Goal: Transaction & Acquisition: Purchase product/service

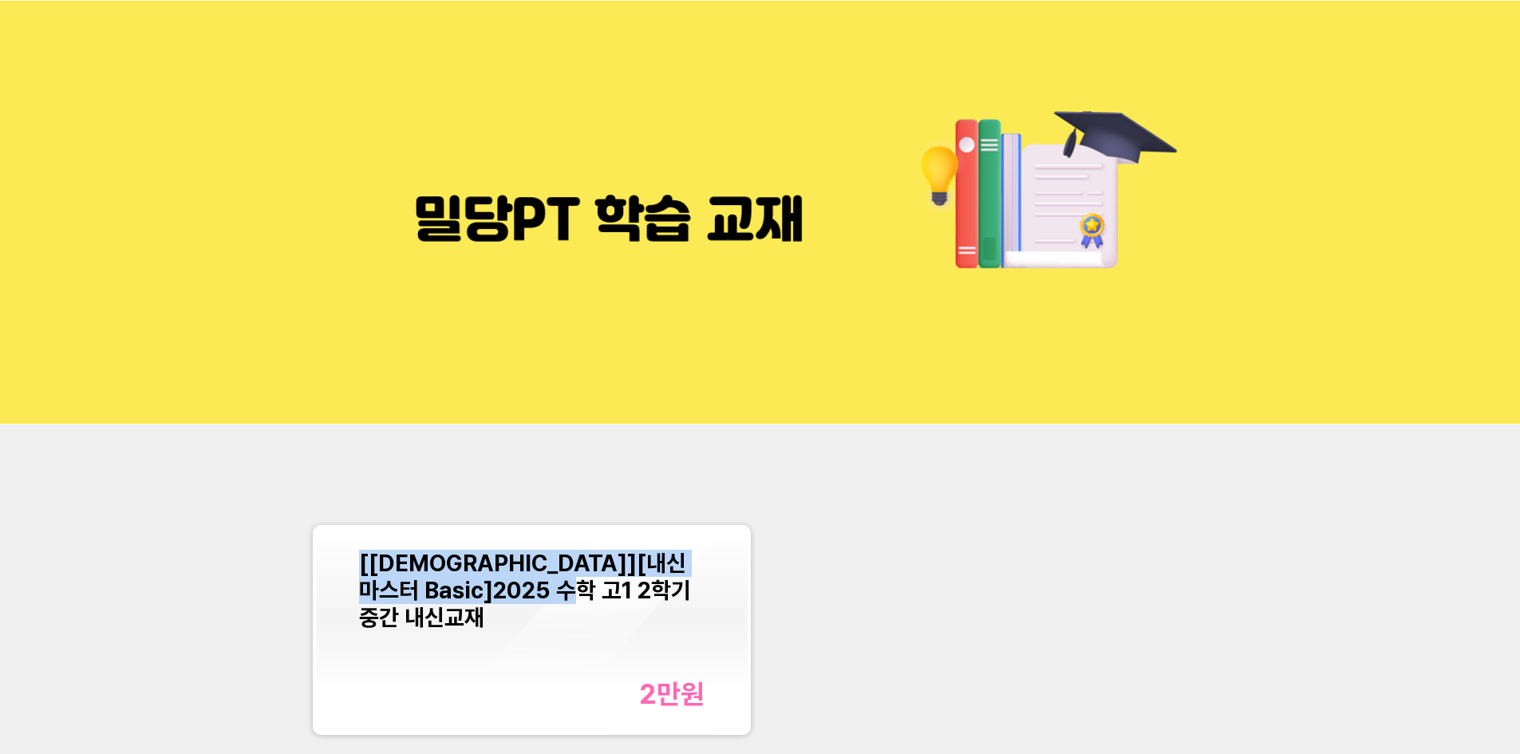
drag, startPoint x: 616, startPoint y: 602, endPoint x: 356, endPoint y: 561, distance: 263.3
click at [356, 561] on div "[[DEMOGRAPHIC_DATA]][내신마스터 Basic]2025 수학 고1 2학기 중간 내신교재 2만 원" at bounding box center [532, 630] width 432 height 204
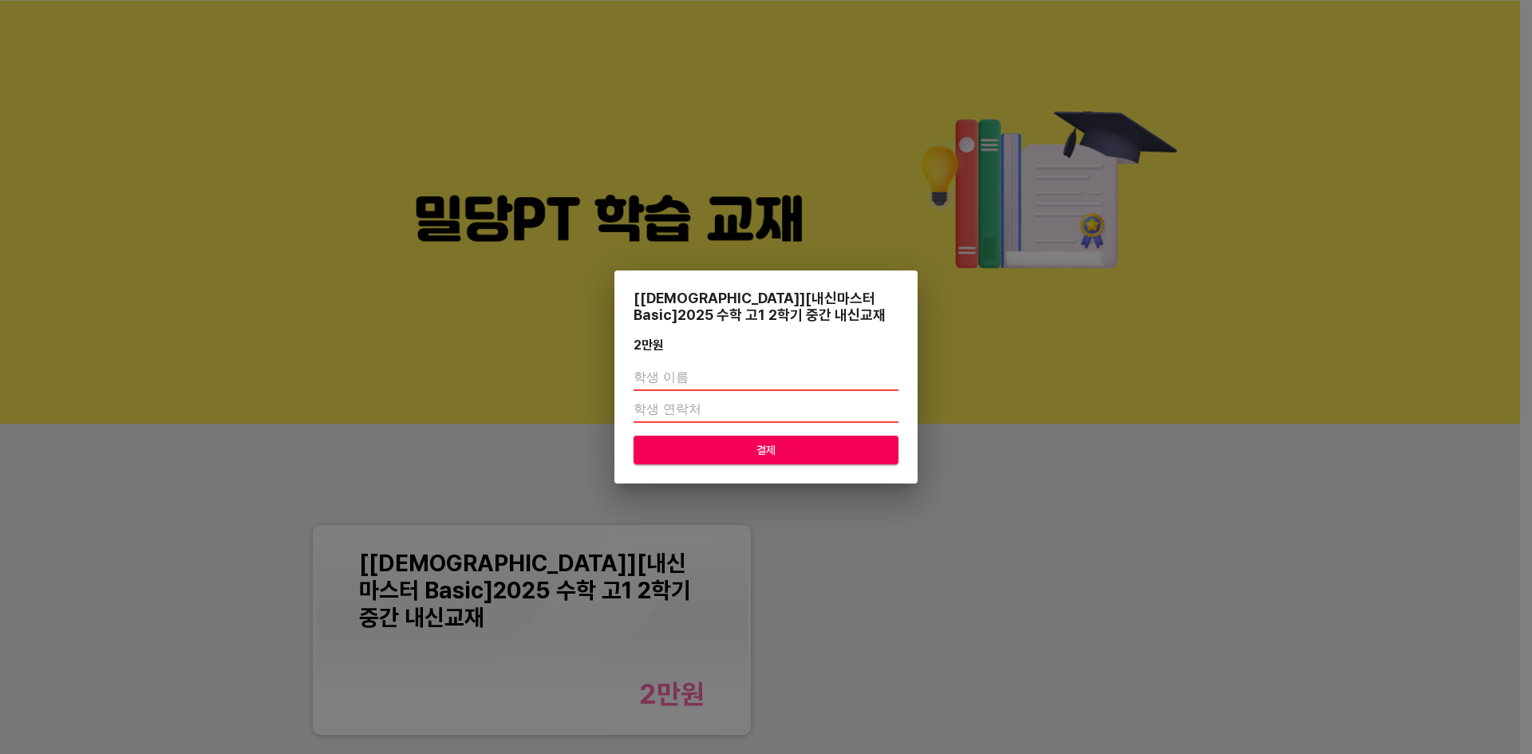
click at [1005, 427] on div "[[DEMOGRAPHIC_DATA]][내신마스터 Basic]2025 수학 고1 2학기 중간 내신교재 2만 원 결제" at bounding box center [766, 377] width 1532 height 754
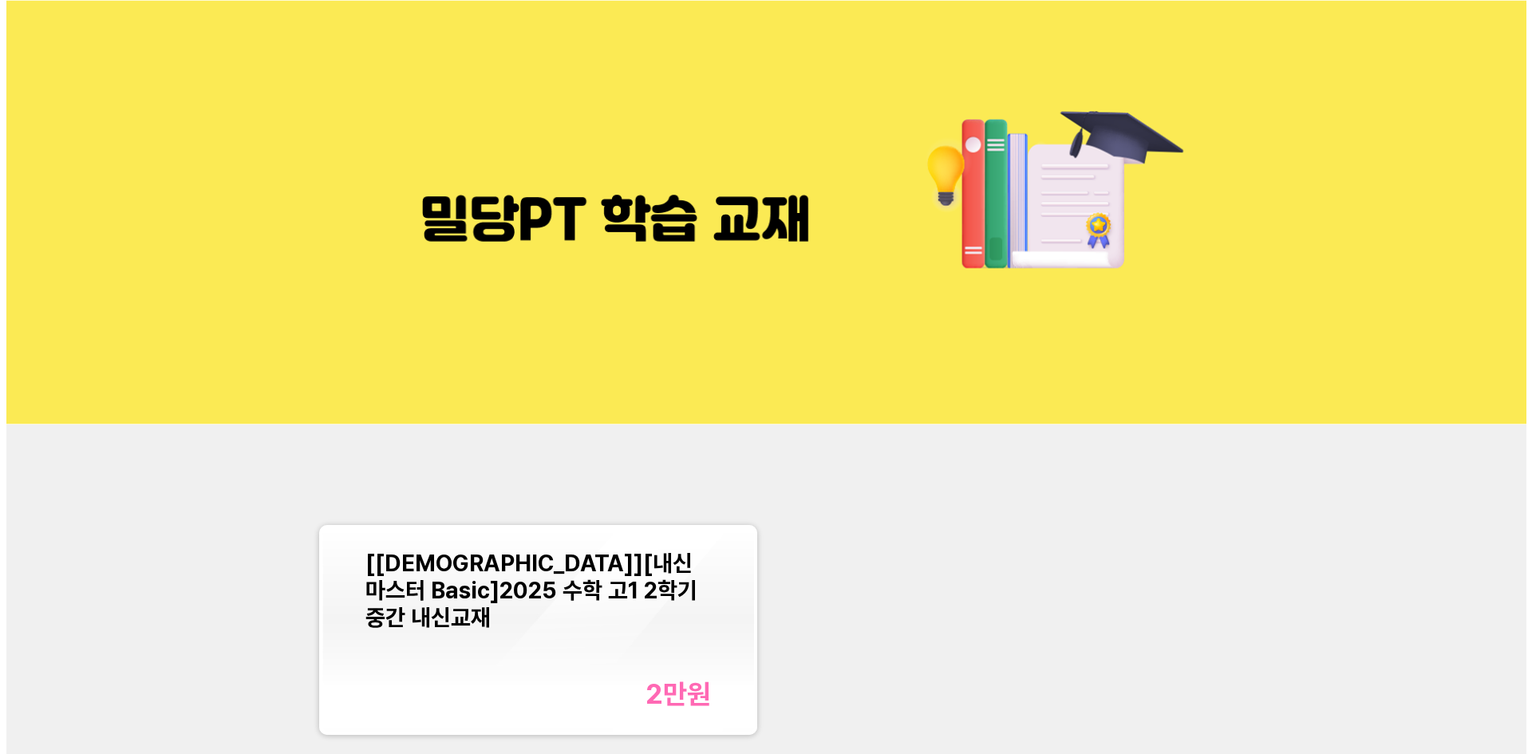
scroll to position [80, 0]
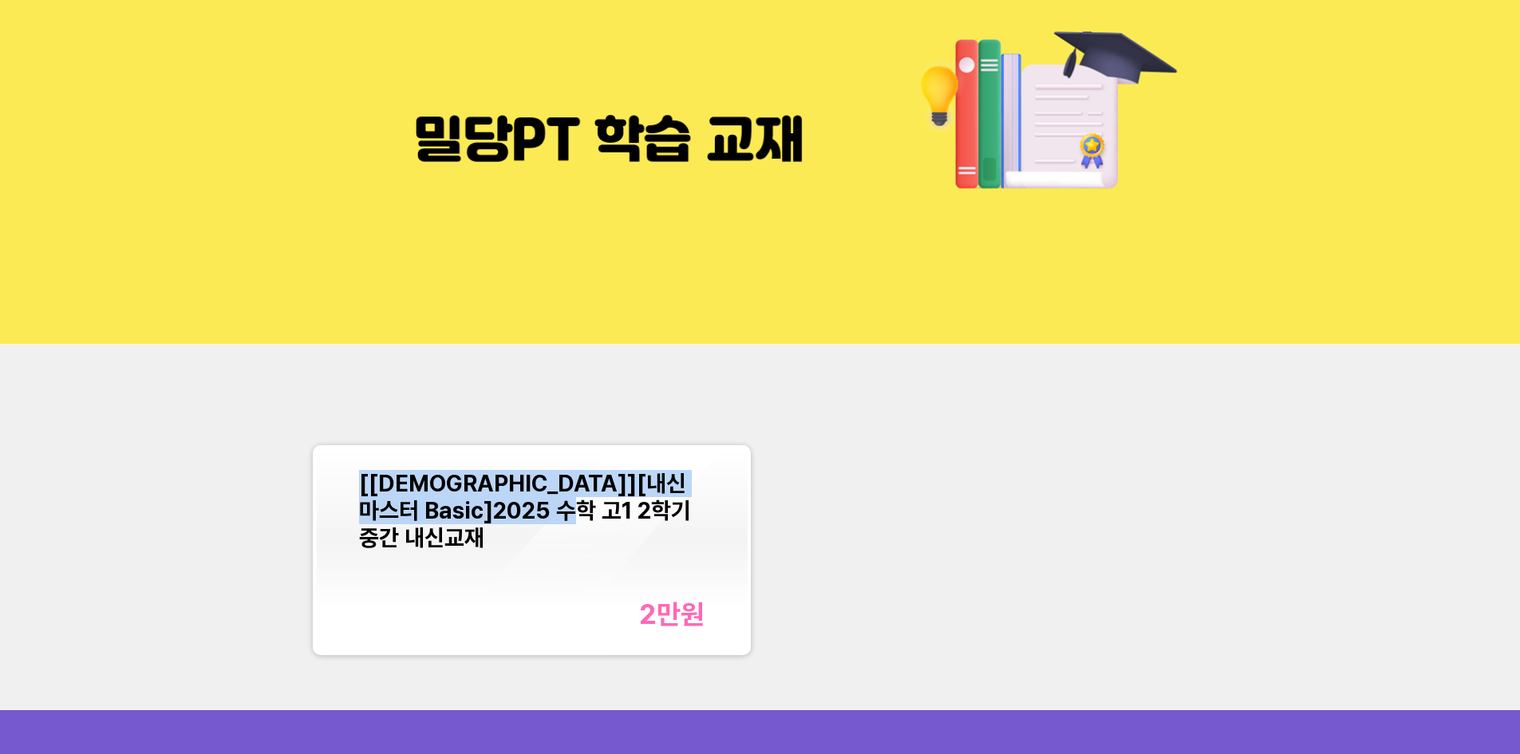
drag, startPoint x: 605, startPoint y: 507, endPoint x: 358, endPoint y: 488, distance: 247.3
click at [358, 488] on div "[[DEMOGRAPHIC_DATA]][내신마스터 Basic]2025 수학 고1 2학기 중간 내신교재 2만 원" at bounding box center [532, 550] width 432 height 204
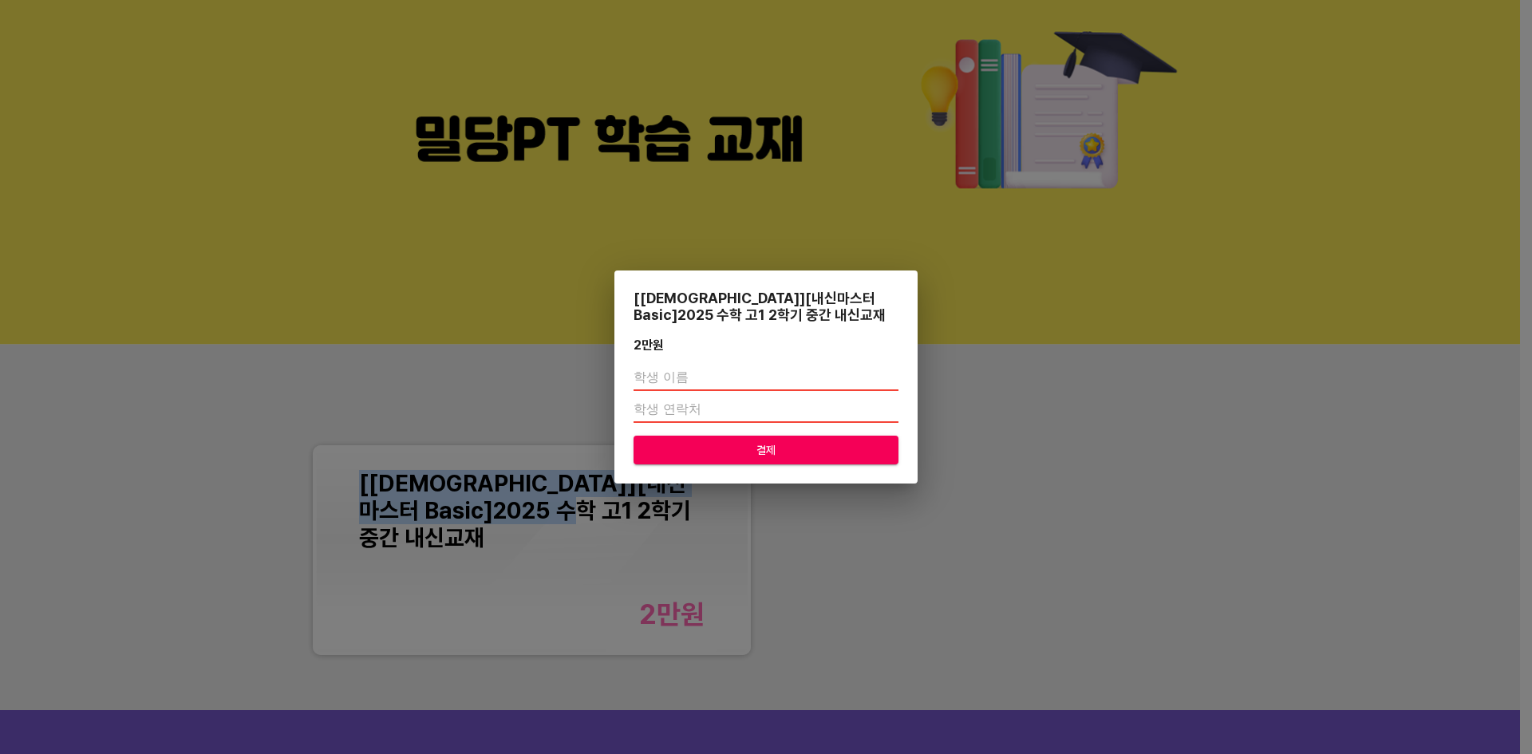
copy span "[[DEMOGRAPHIC_DATA]][내신마스터 Basic]2025 수학 고1 2학기 중간 내신교재"
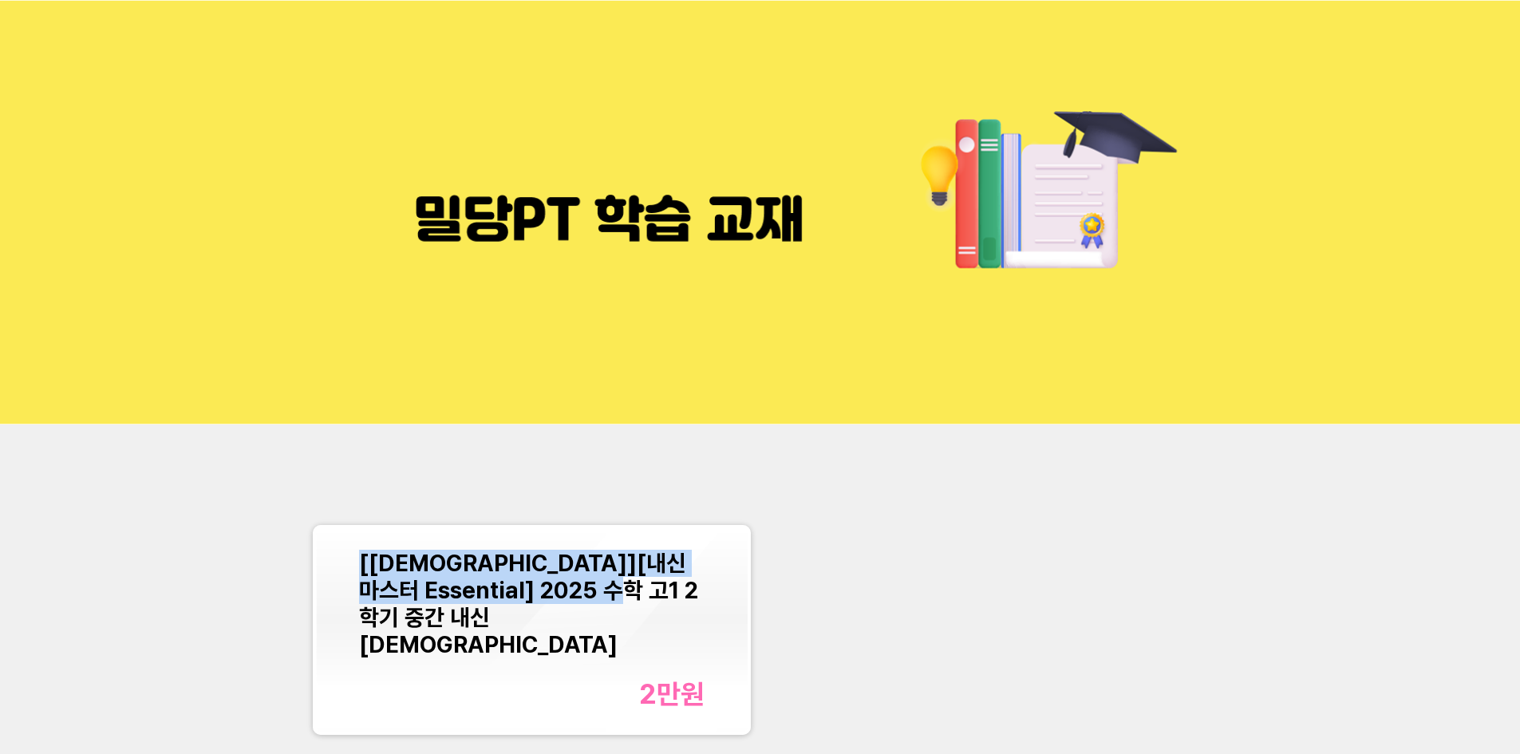
drag, startPoint x: 634, startPoint y: 595, endPoint x: 358, endPoint y: 564, distance: 277.8
click at [358, 564] on div "[[DEMOGRAPHIC_DATA]][내신마스터 Essential] 2025 수학 고1 2학기 중간 내신교재 2만 원" at bounding box center [532, 630] width 432 height 204
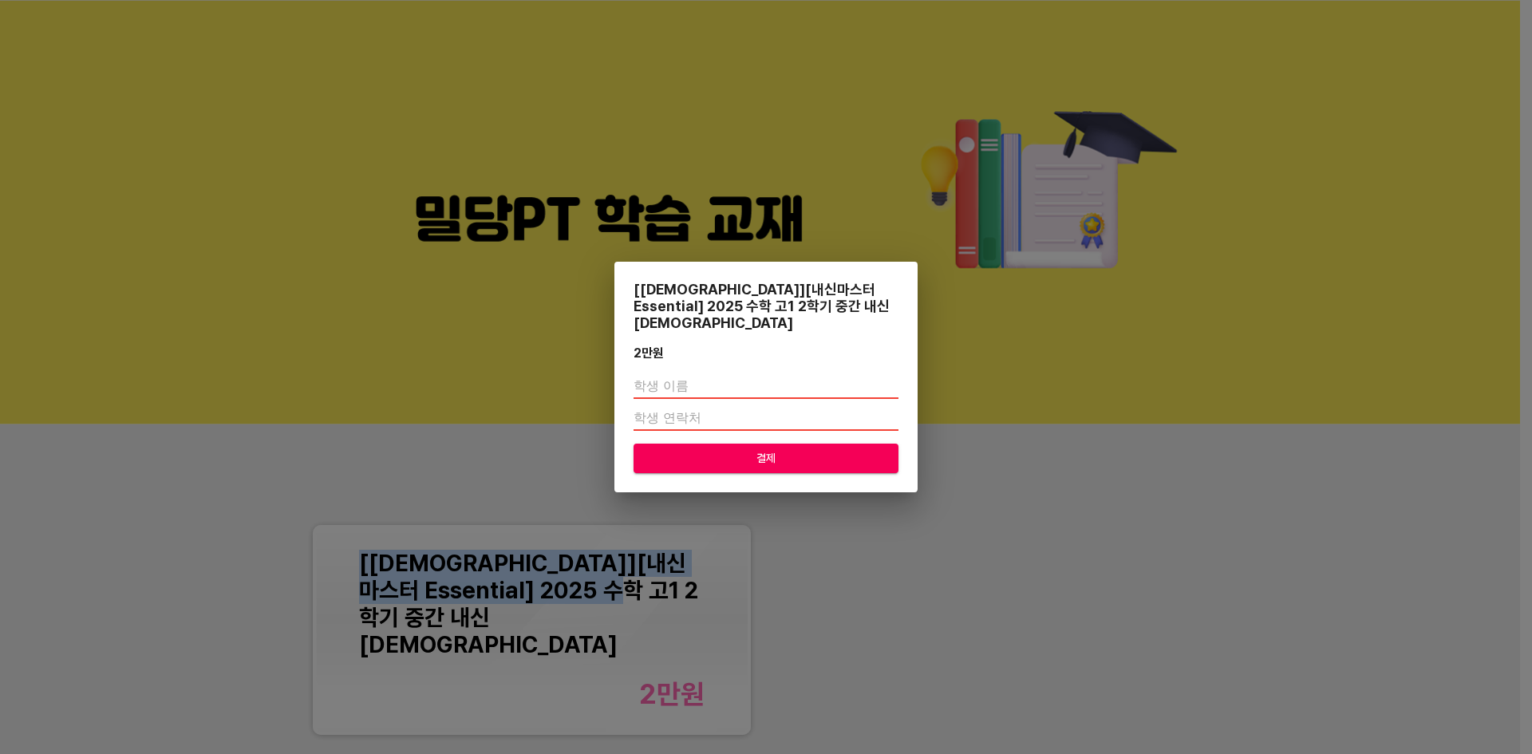
copy span "[[DEMOGRAPHIC_DATA]][내신마스터 Essential] 2025 수학 고1 2학기 중간 내신[DEMOGRAPHIC_DATA]"
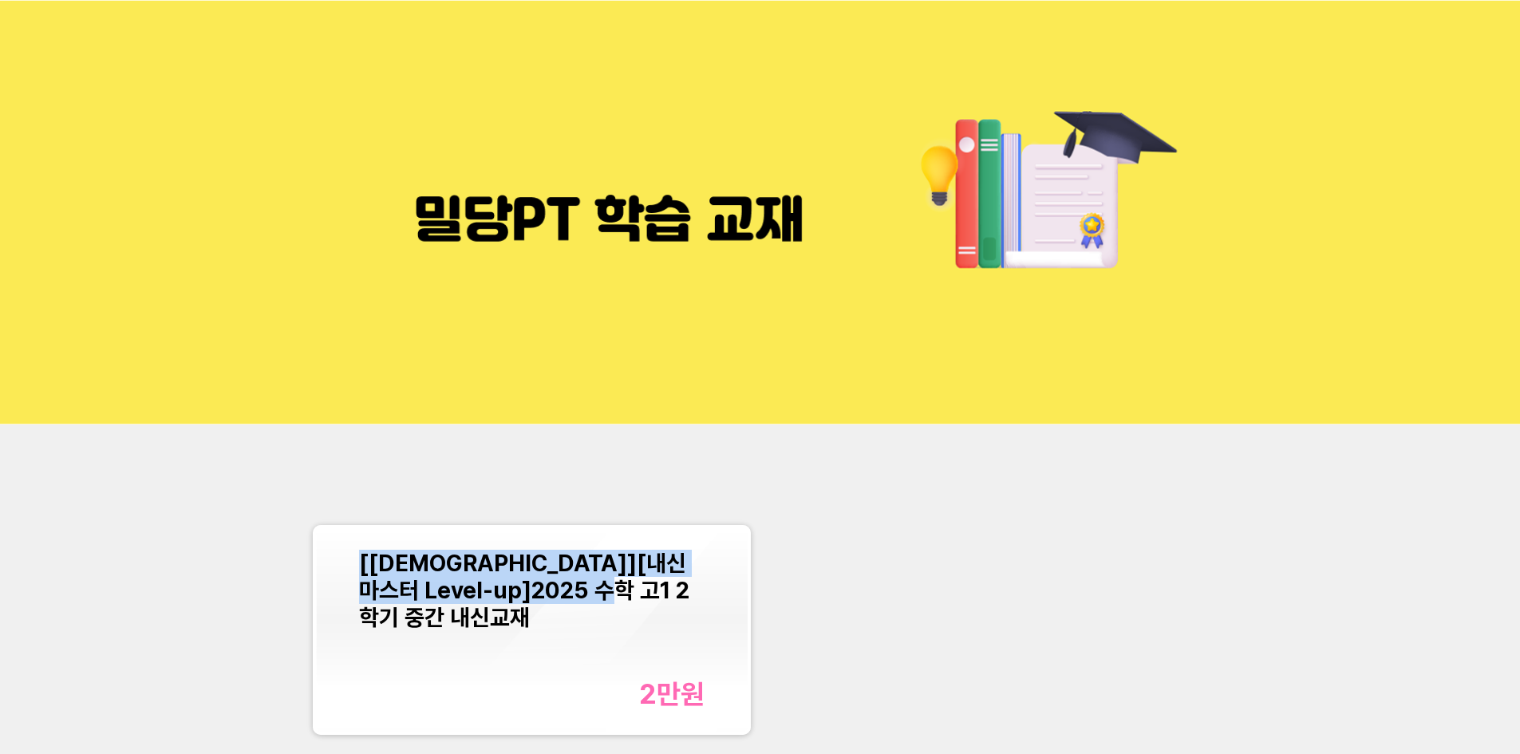
drag, startPoint x: 638, startPoint y: 593, endPoint x: 338, endPoint y: 565, distance: 300.5
click at [338, 565] on div "[교재][내신마스터 Level-up]2025 수학 고1 2학기 중간 내신교재 2만 원" at bounding box center [532, 630] width 432 height 204
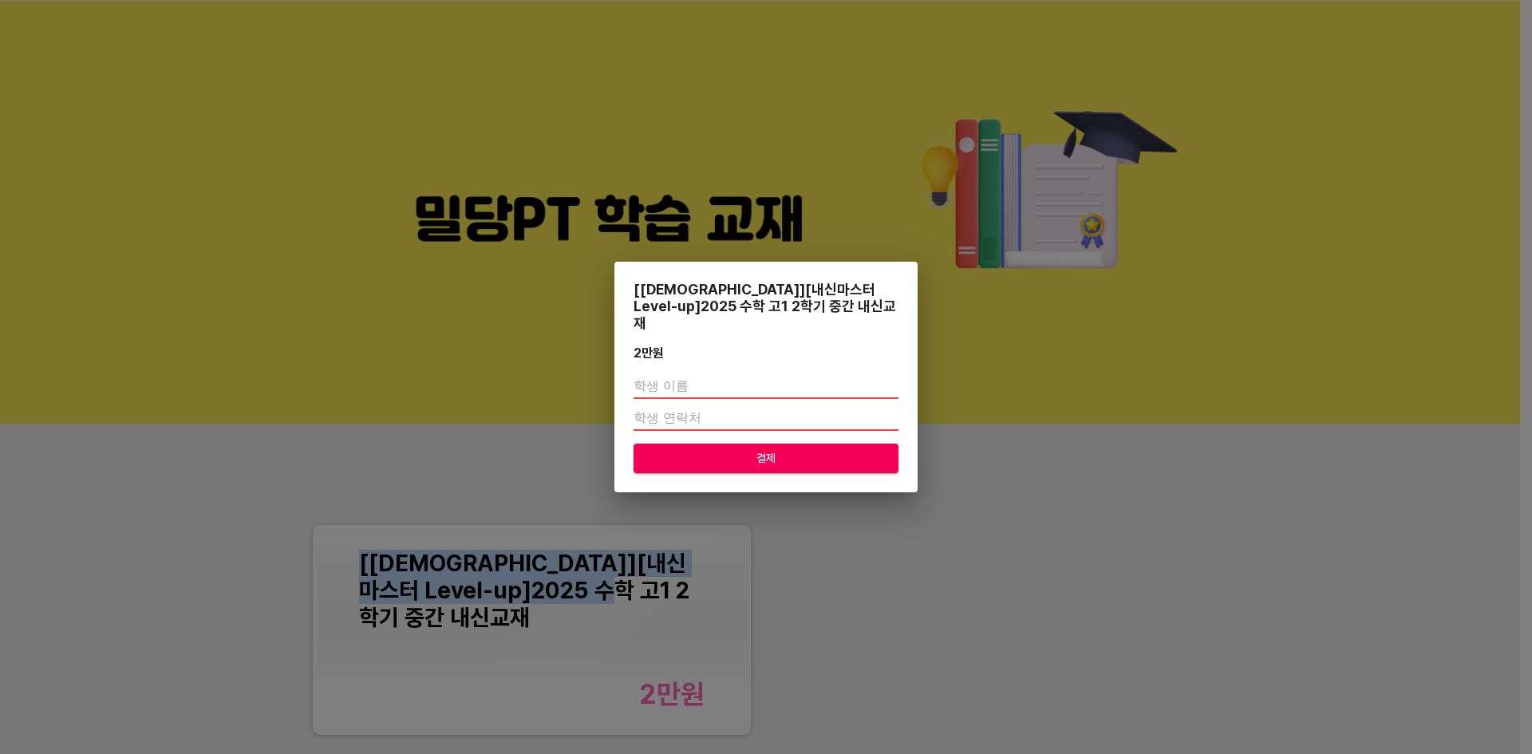
copy span "[교재][내신마스터 Level-up]2025 수학 고1 2학기 중간 내신교재"
